Goal: Task Accomplishment & Management: Manage account settings

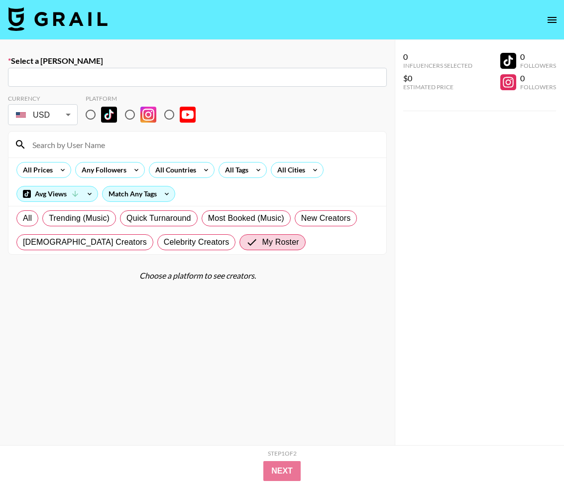
click at [82, 15] on img at bounding box center [58, 19] width 100 height 24
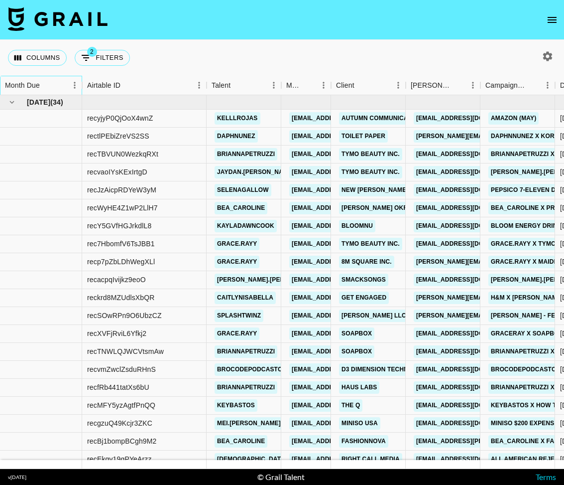
click at [61, 83] on div "Month Due" at bounding box center [36, 85] width 62 height 19
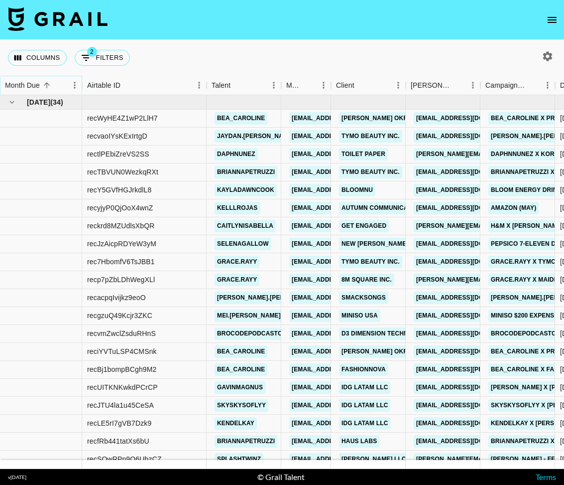
click at [50, 81] on icon "Sort" at bounding box center [46, 85] width 9 height 9
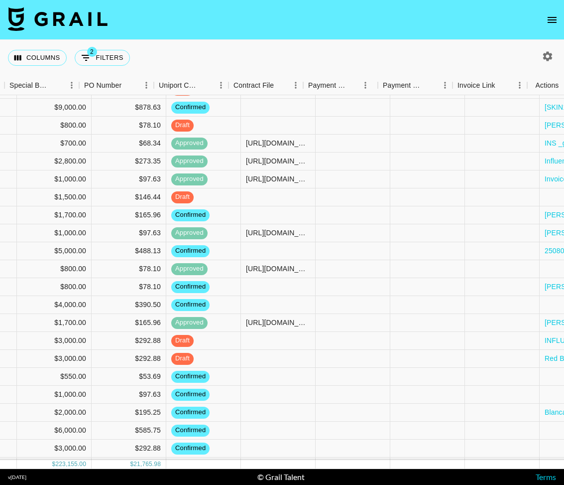
scroll to position [151, 977]
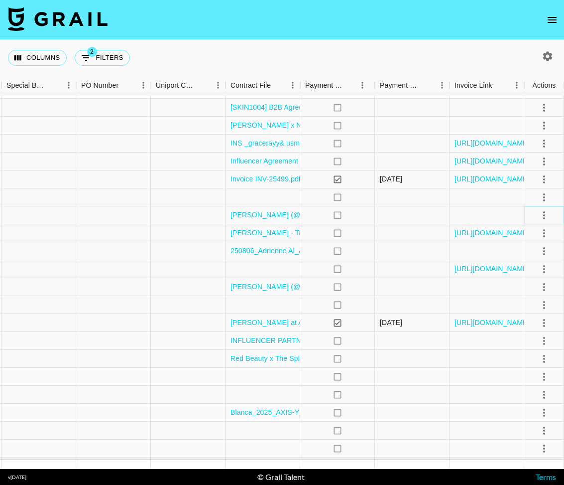
click at [542, 216] on icon "select merge strategy" at bounding box center [545, 215] width 12 height 12
click at [531, 272] on li "Draft Created" at bounding box center [532, 273] width 65 height 18
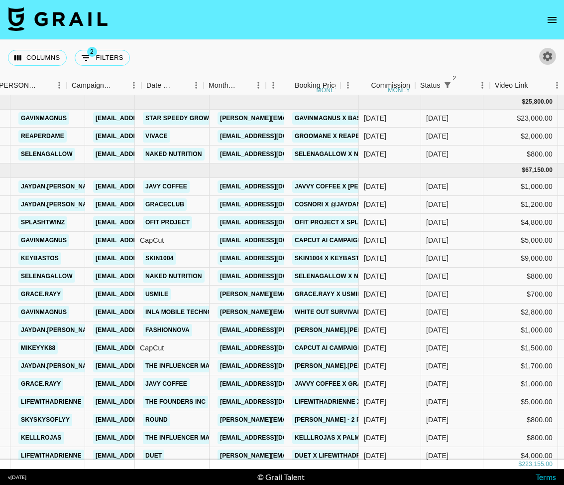
scroll to position [0, 414]
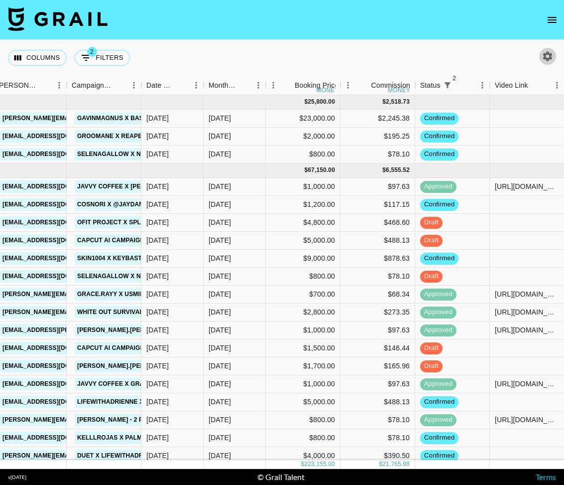
click at [550, 53] on icon "button" at bounding box center [548, 55] width 9 height 9
select select "[DATE]"
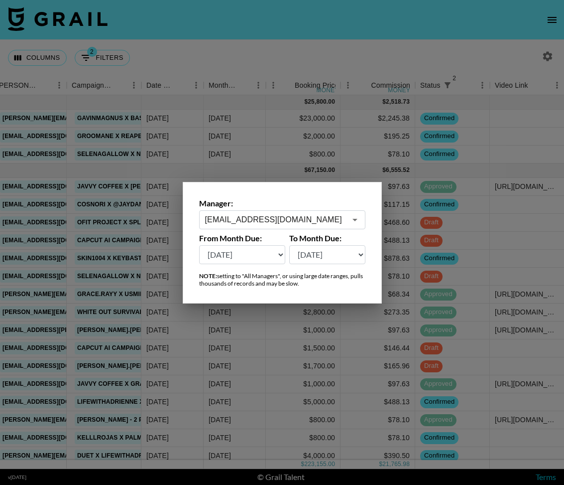
click at [327, 51] on div at bounding box center [282, 242] width 564 height 485
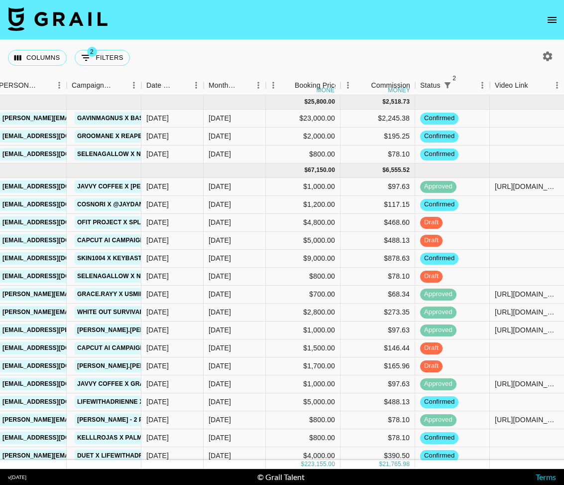
click at [544, 55] on icon "button" at bounding box center [548, 55] width 9 height 9
select select "[DATE]"
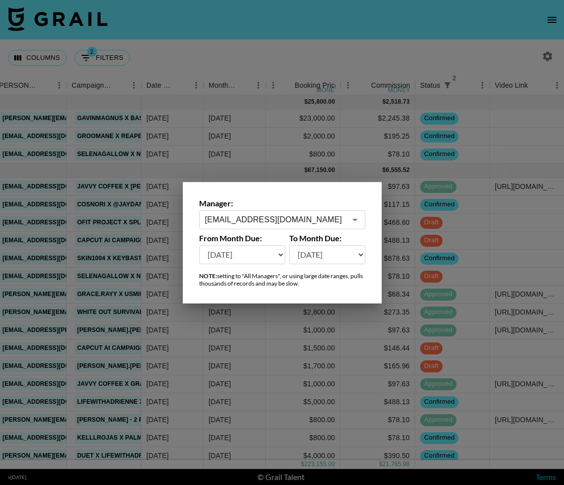
click at [231, 218] on input "[EMAIL_ADDRESS][DOMAIN_NAME]" at bounding box center [275, 219] width 141 height 11
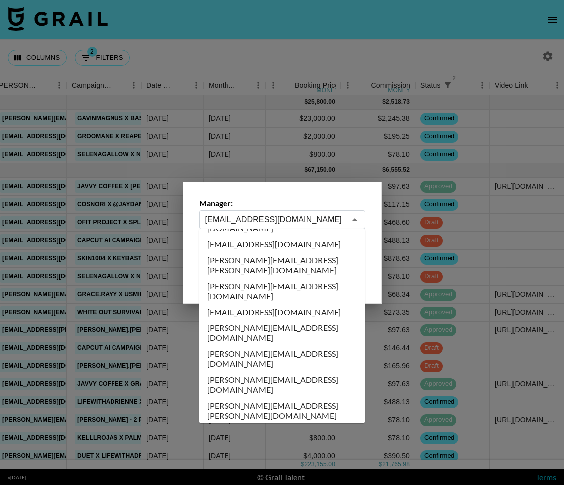
scroll to position [0, 0]
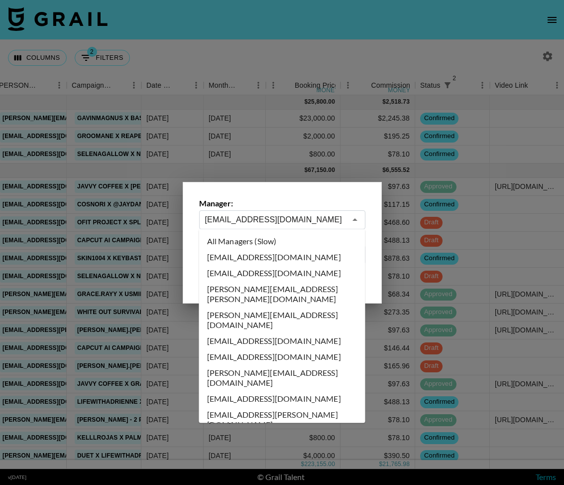
click at [282, 240] on li "All Managers (Slow)" at bounding box center [282, 241] width 166 height 16
type input "All Managers (Slow)"
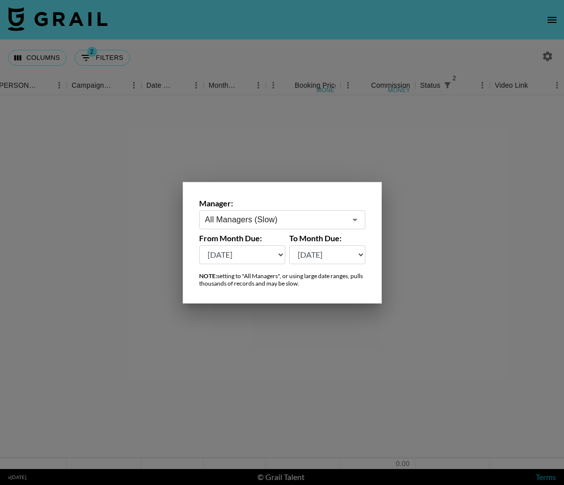
click at [403, 24] on div at bounding box center [282, 242] width 564 height 485
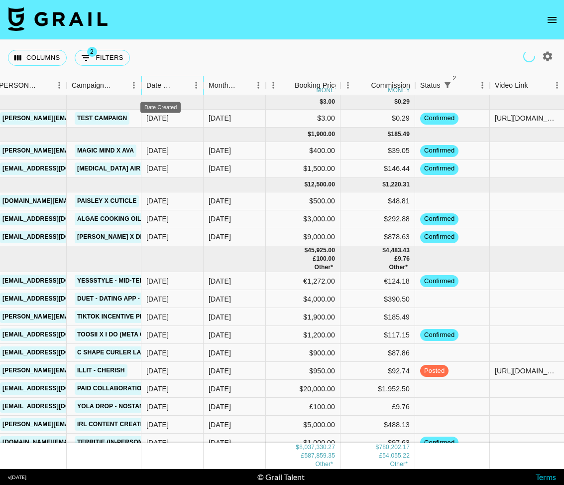
click at [160, 86] on div "Date Created" at bounding box center [160, 85] width 28 height 19
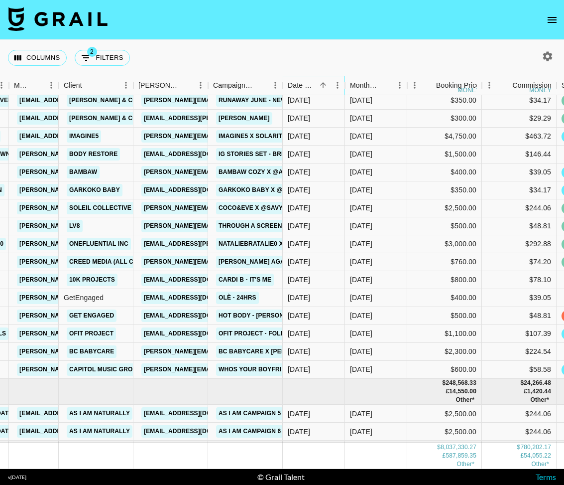
scroll to position [109494, 273]
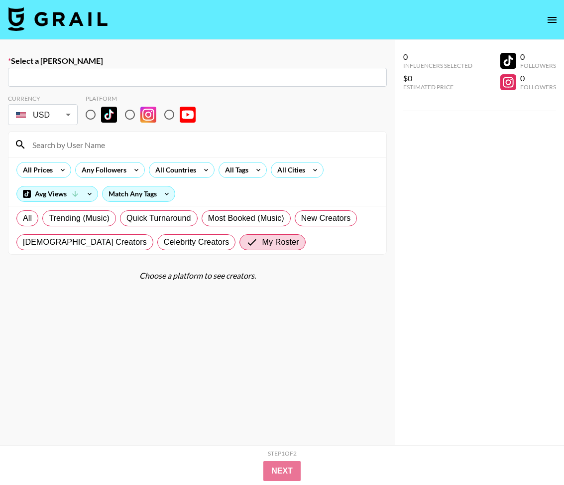
click at [95, 27] on img at bounding box center [58, 19] width 100 height 24
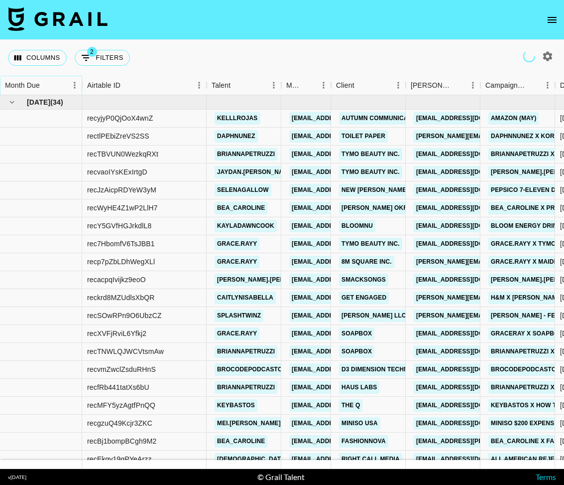
click at [52, 82] on button "Sort" at bounding box center [47, 85] width 14 height 14
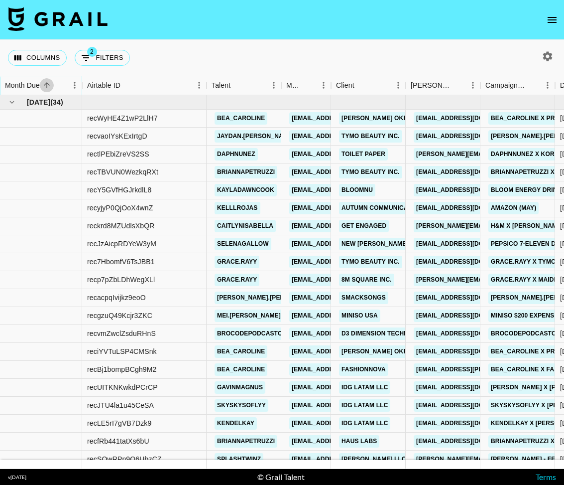
click at [50, 83] on icon "Sort" at bounding box center [46, 85] width 9 height 9
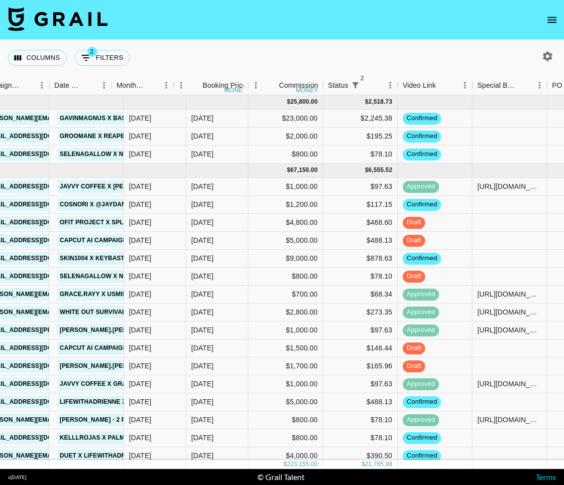
scroll to position [0, 506]
